Goal: Task Accomplishment & Management: Complete application form

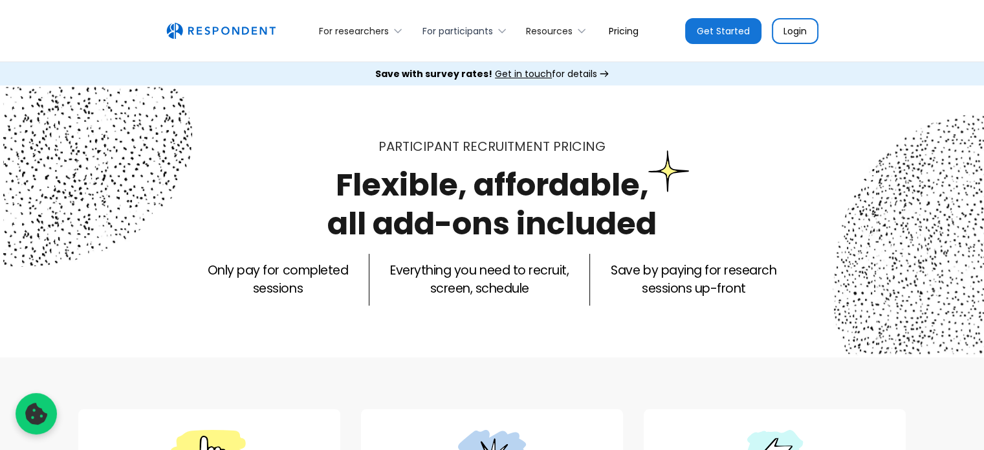
click at [492, 28] on div "For participants" at bounding box center [458, 31] width 71 height 13
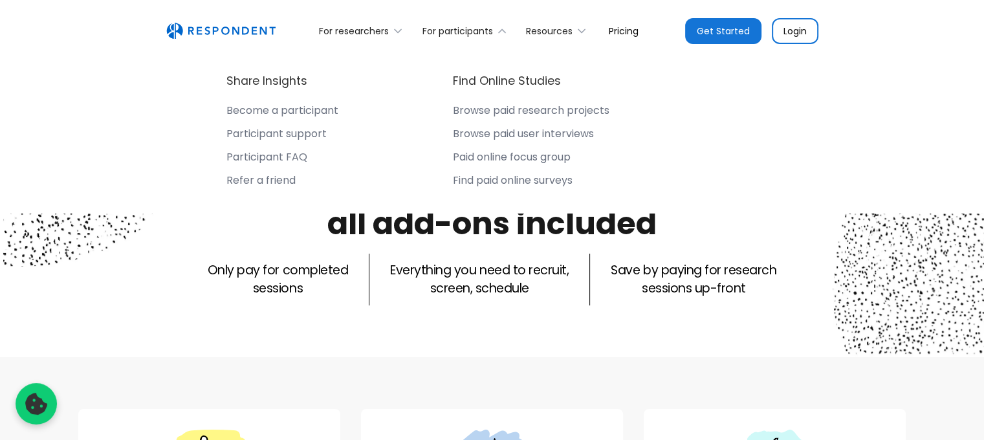
click at [285, 111] on div "Become a participant" at bounding box center [282, 110] width 112 height 13
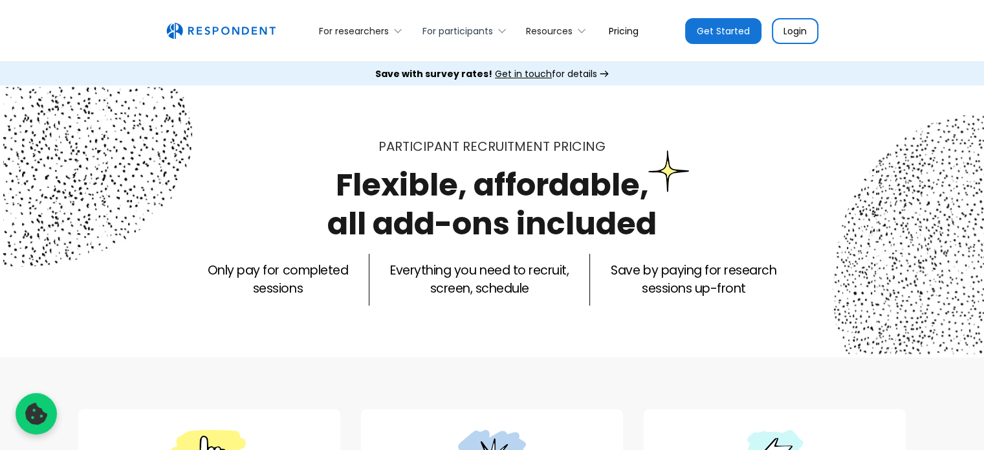
click at [474, 25] on div "For participants" at bounding box center [458, 31] width 71 height 13
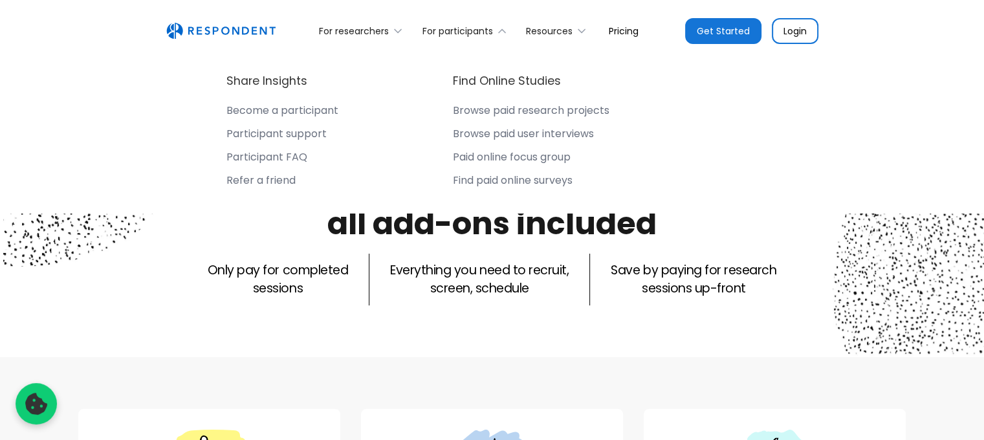
click at [487, 80] on h4 "Find Online Studies" at bounding box center [507, 81] width 108 height 16
click at [496, 112] on div "Browse paid research projects" at bounding box center [531, 110] width 157 height 13
